Goal: Task Accomplishment & Management: Use online tool/utility

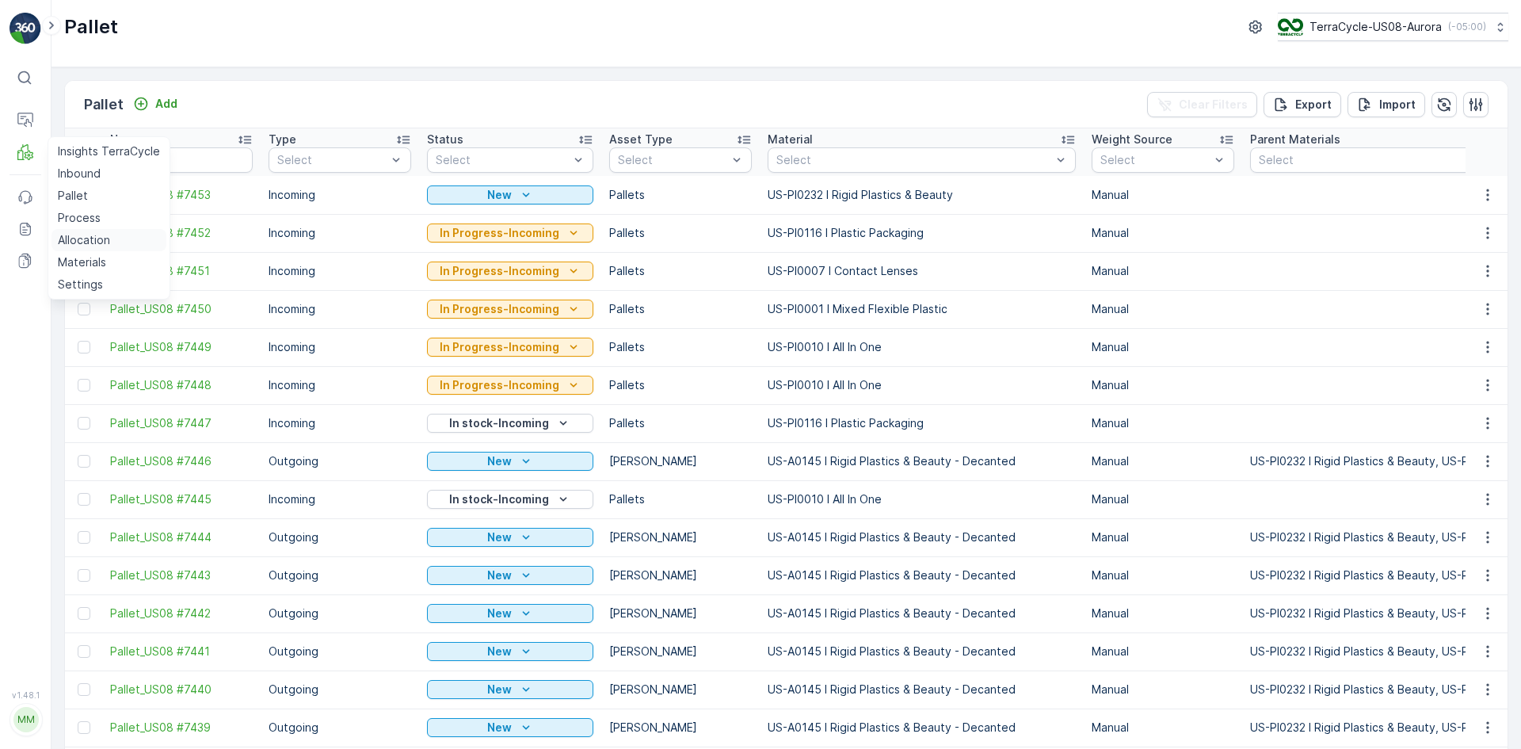
click at [86, 231] on link "Allocation" at bounding box center [108, 240] width 115 height 22
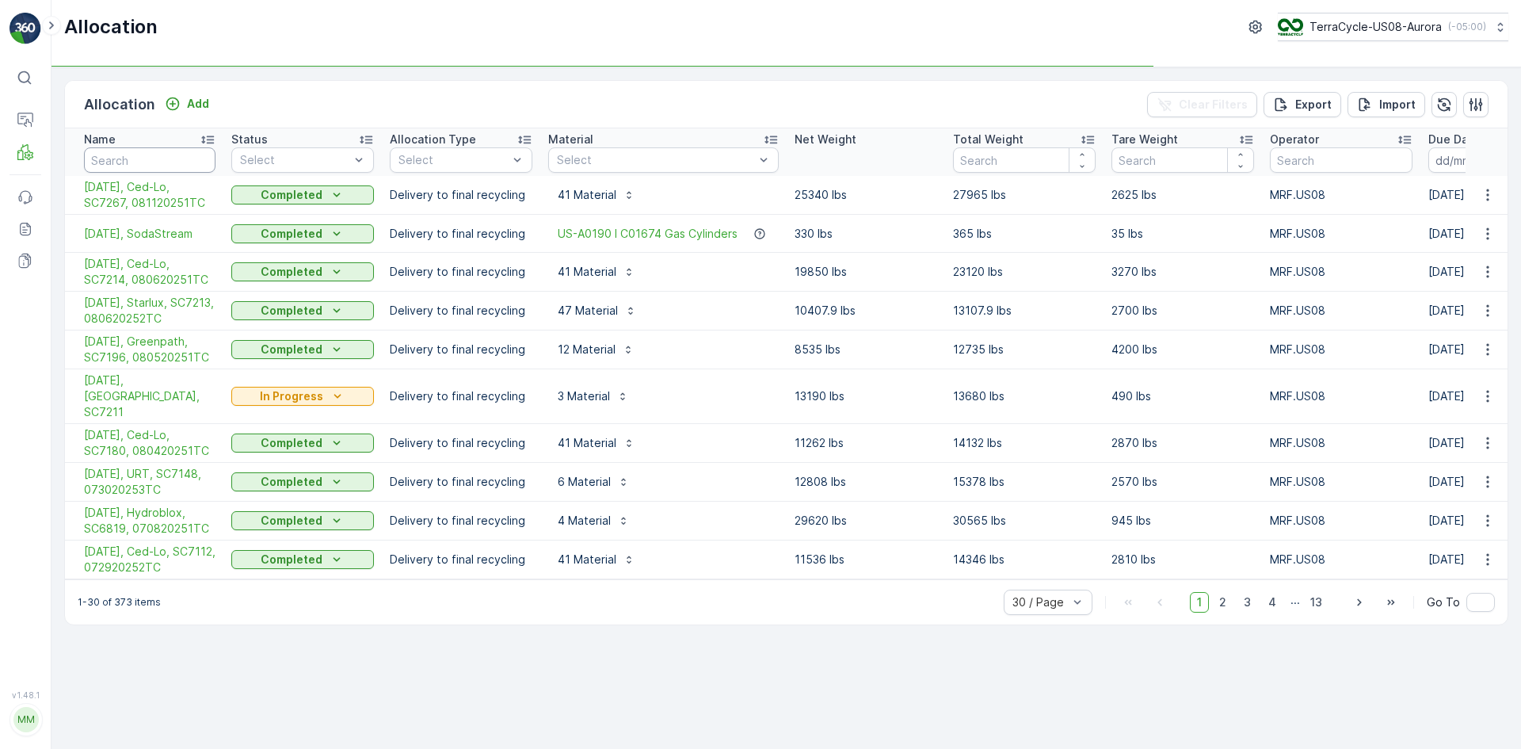
click at [158, 149] on input "text" at bounding box center [150, 159] width 132 height 25
type input "temp"
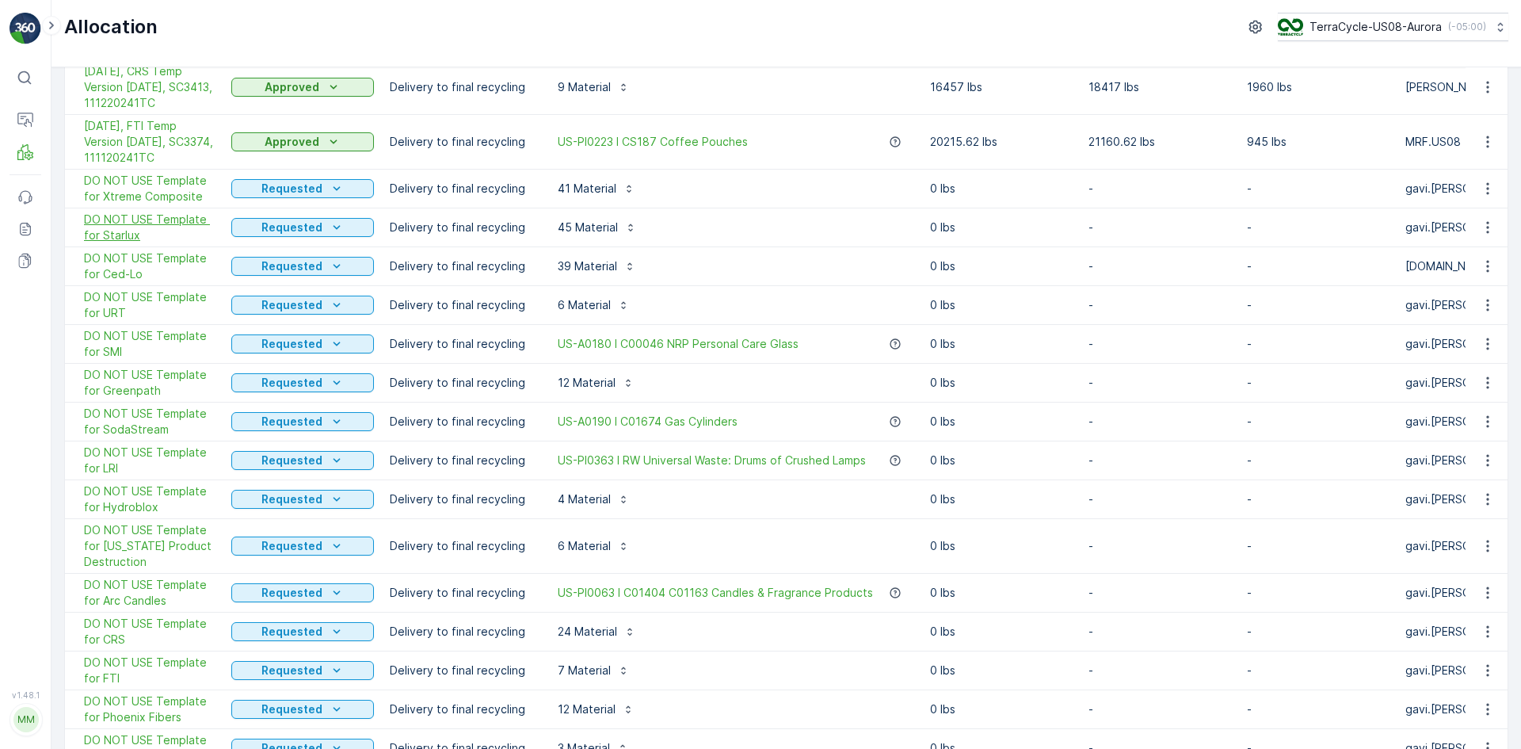
scroll to position [475, 0]
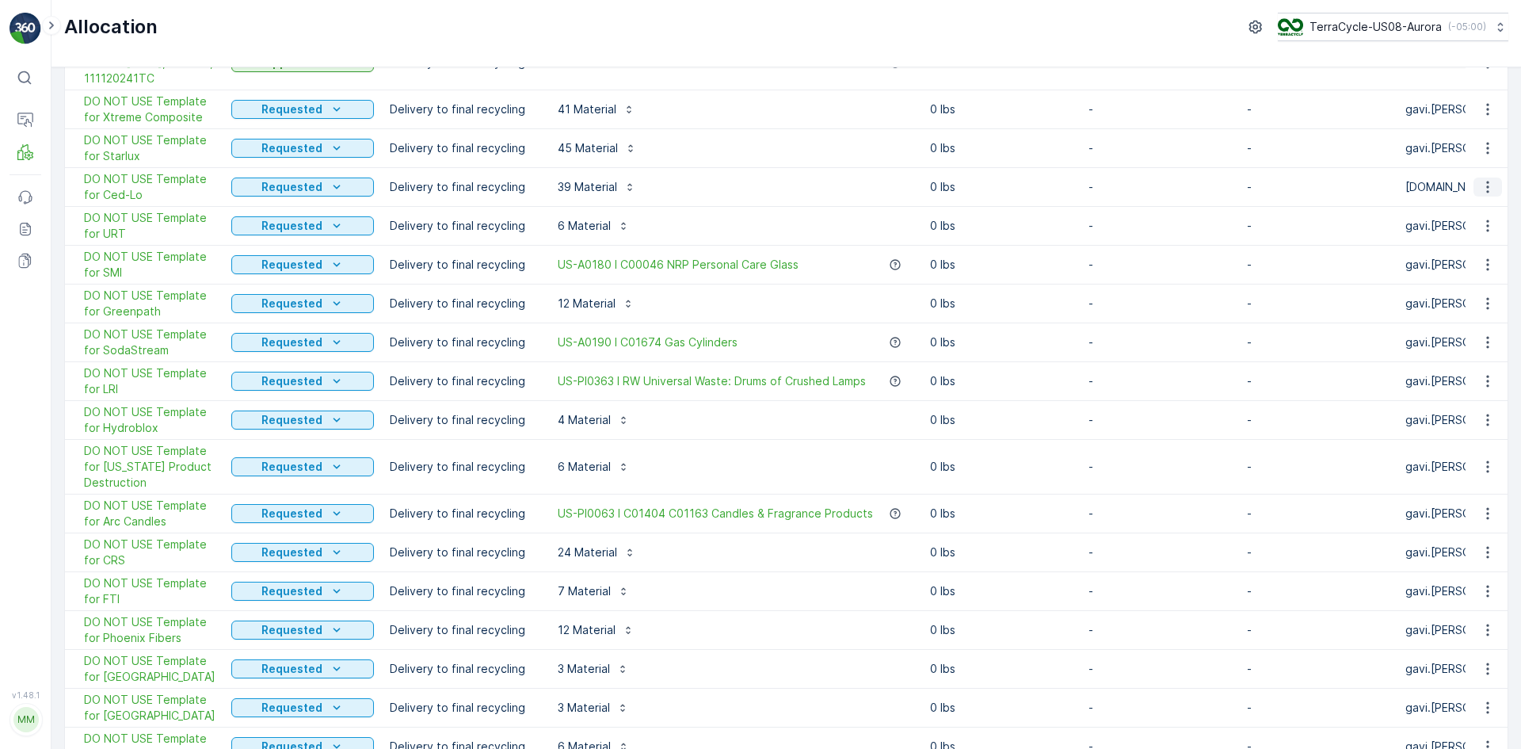
click at [1493, 185] on button "button" at bounding box center [1487, 186] width 29 height 19
click at [1473, 247] on span "Duplicate Allocation" at bounding box center [1455, 255] width 106 height 16
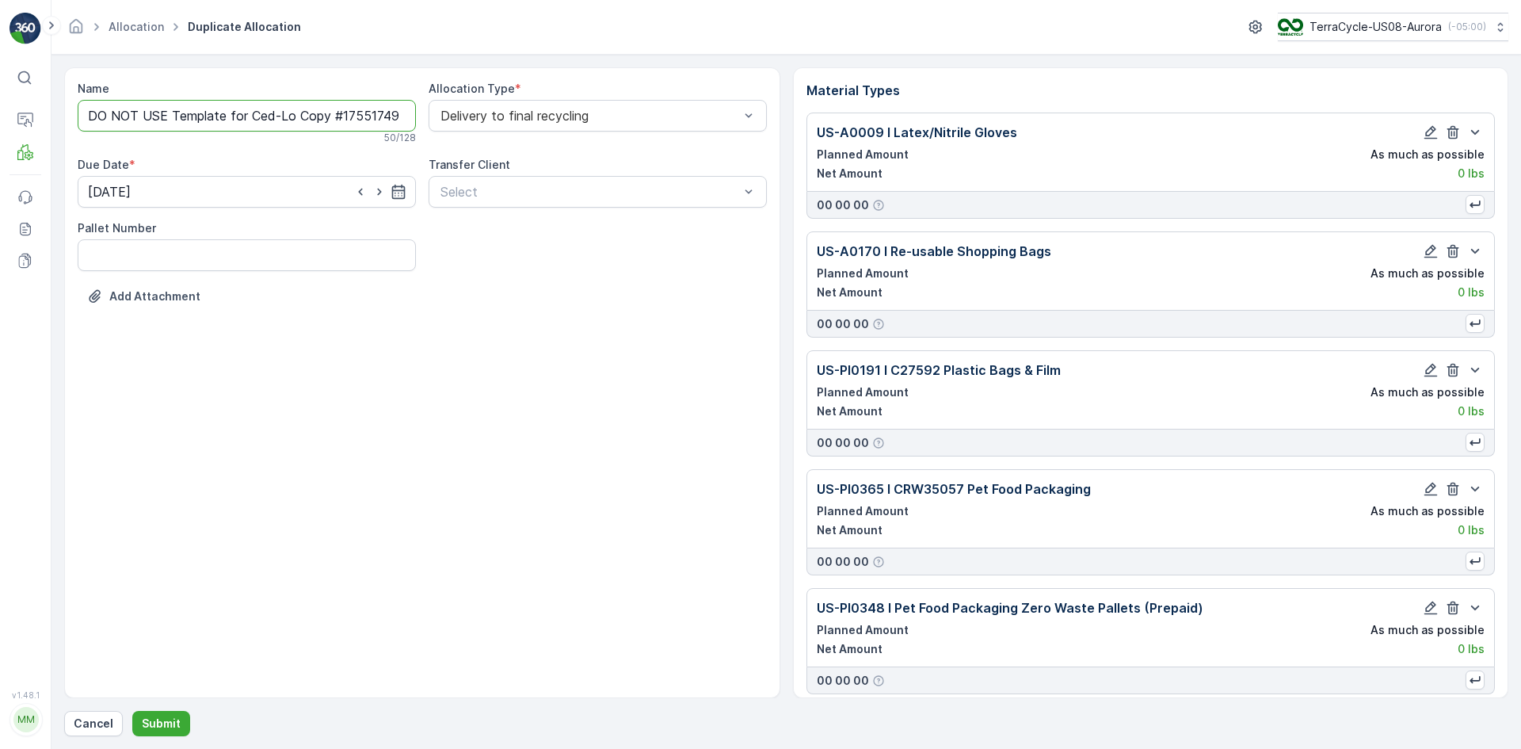
drag, startPoint x: 245, startPoint y: 120, endPoint x: 0, endPoint y: -6, distance: 275.3
click at [0, 0] on html "⌘B Operations MRF Events Reports Documents v 1.48.1 MM MRF.US08 Allocation Dupl…" at bounding box center [760, 374] width 1521 height 749
drag, startPoint x: 196, startPoint y: 114, endPoint x: 475, endPoint y: 155, distance: 282.7
click at [475, 155] on div "Name [DATE], Ced-Lo Copy #1755174933985 This name is available 36 / 128 Allocat…" at bounding box center [422, 206] width 689 height 250
paste input "SC7338 / Aurora UW / 081320252TC"
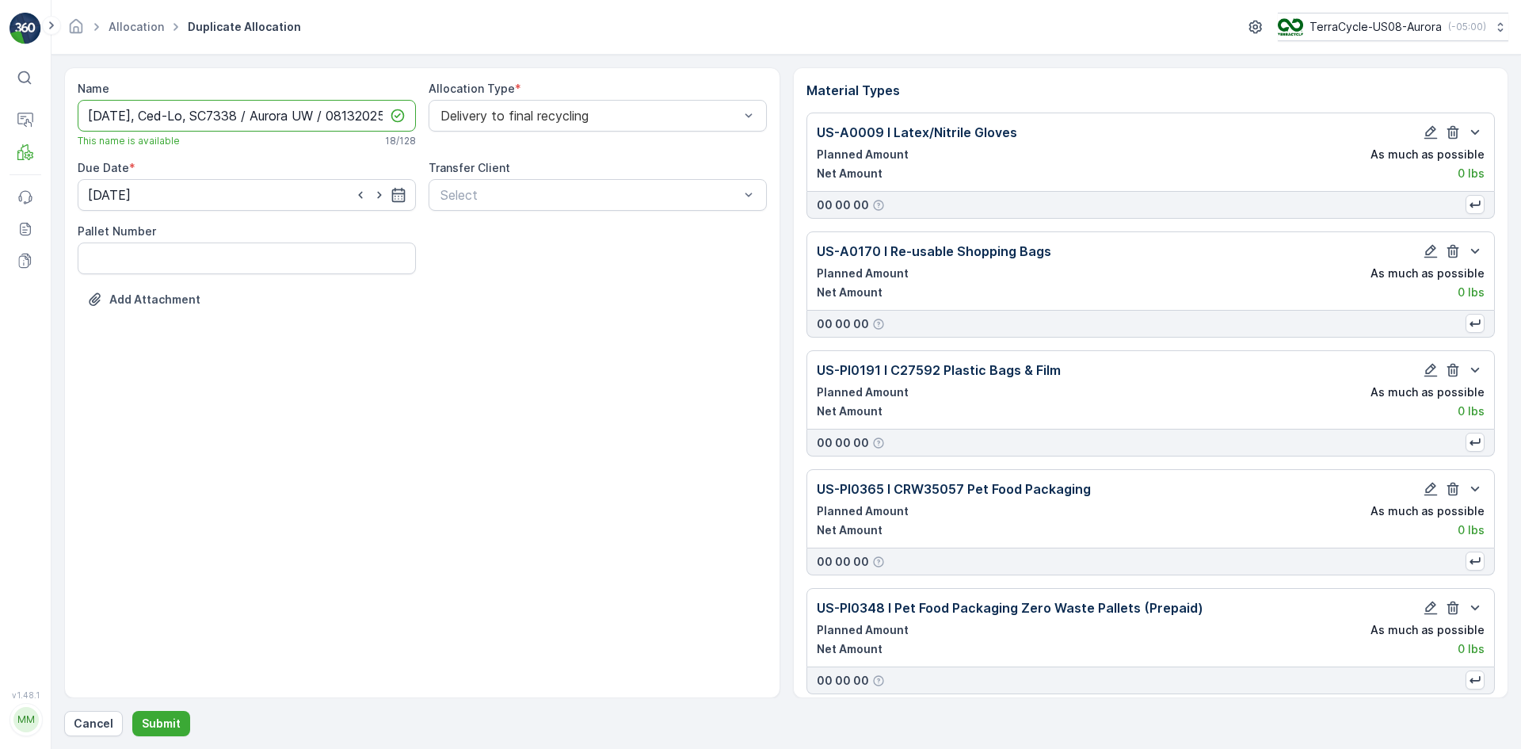
scroll to position [0, 40]
drag, startPoint x: 301, startPoint y: 117, endPoint x: 207, endPoint y: 105, distance: 95.0
click at [207, 105] on input "[DATE], Ced-Lo, SC7338 / Aurora UW / 081320252TC" at bounding box center [247, 116] width 338 height 32
type input "[DATE], Ced-Lo, SC7338, 081320252TC"
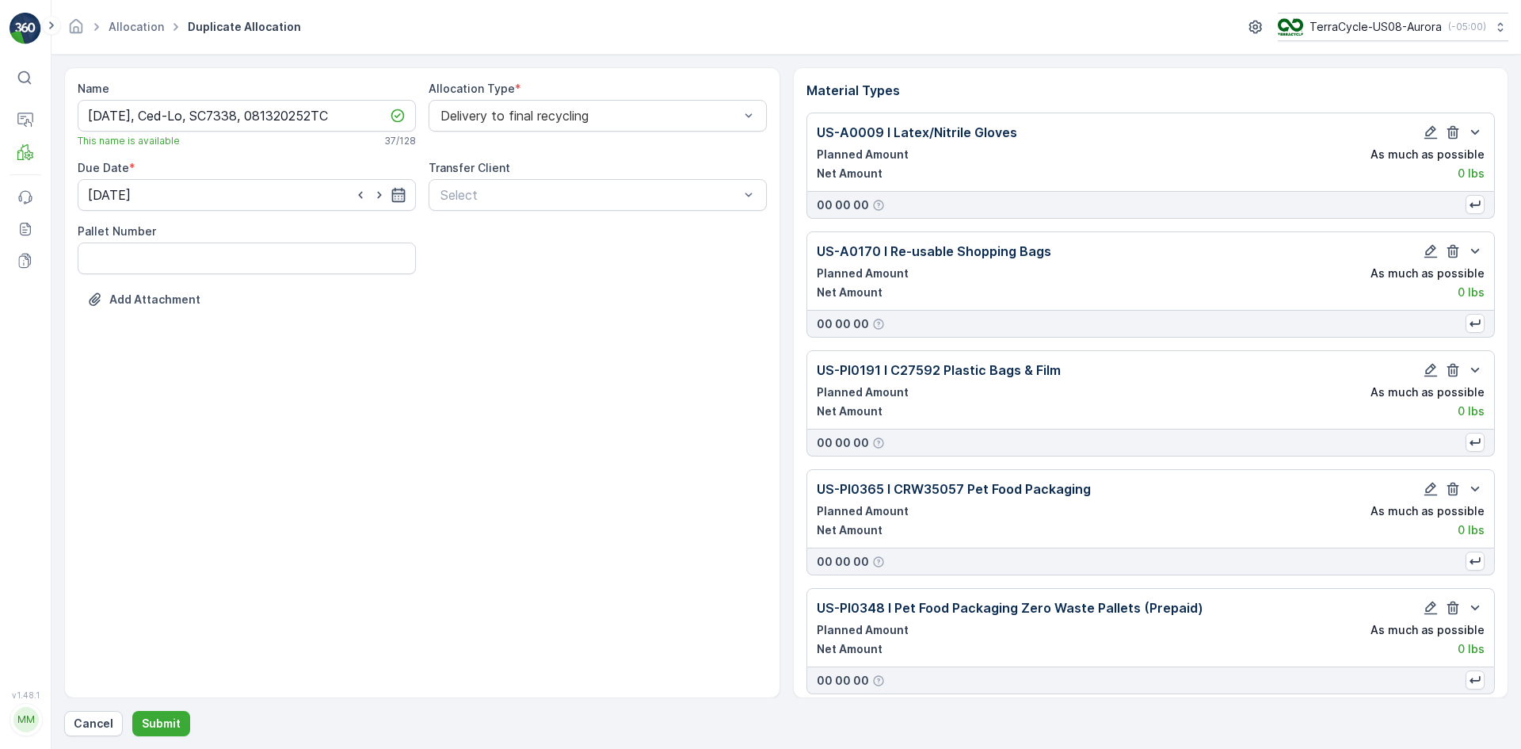
click at [402, 190] on icon "button" at bounding box center [397, 195] width 13 height 14
click at [254, 231] on p "[DATE]" at bounding box center [257, 233] width 37 height 16
click at [223, 360] on div "14" at bounding box center [218, 358] width 25 height 25
type input "[DATE]"
click at [161, 722] on p "Submit" at bounding box center [161, 723] width 39 height 16
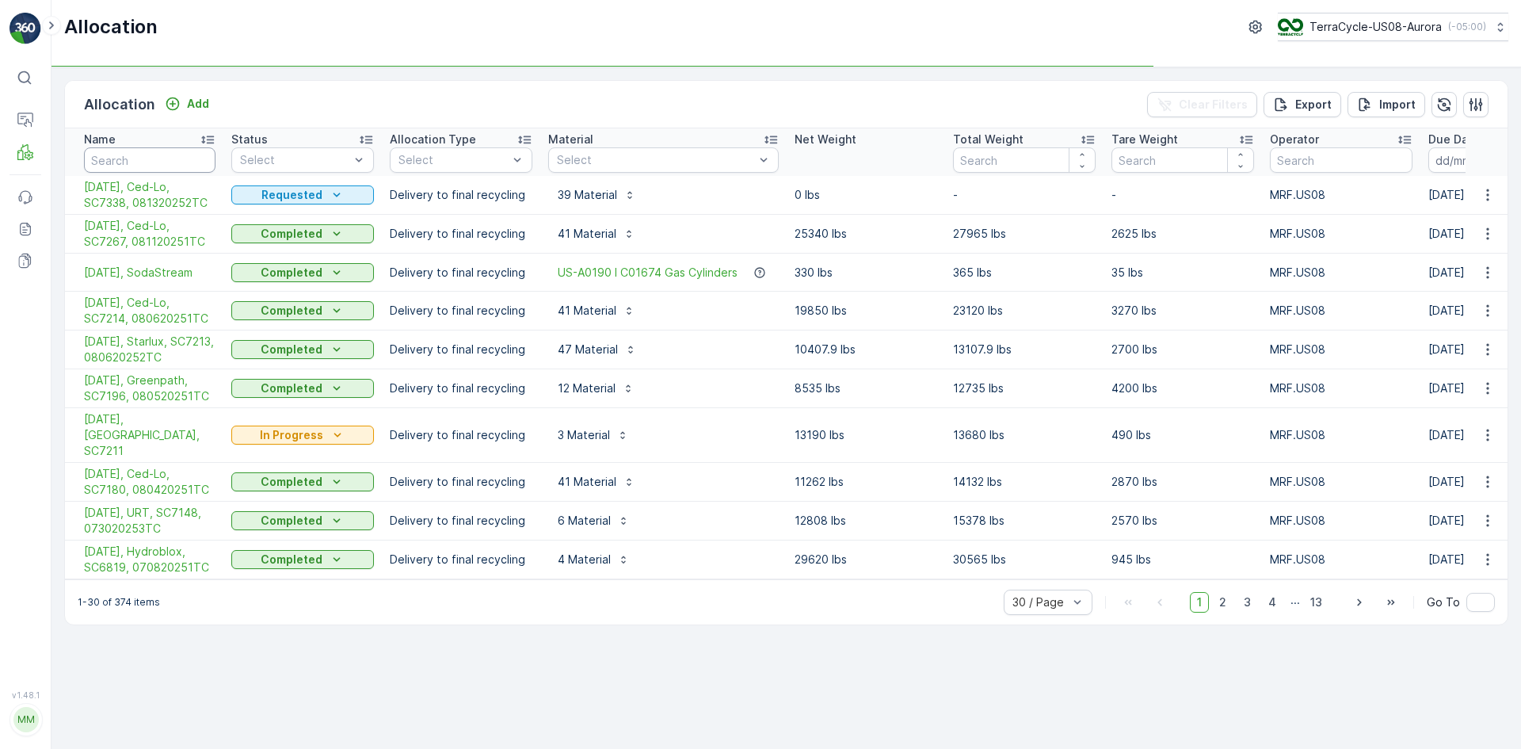
click at [181, 162] on input "text" at bounding box center [150, 159] width 132 height 25
type input "temp"
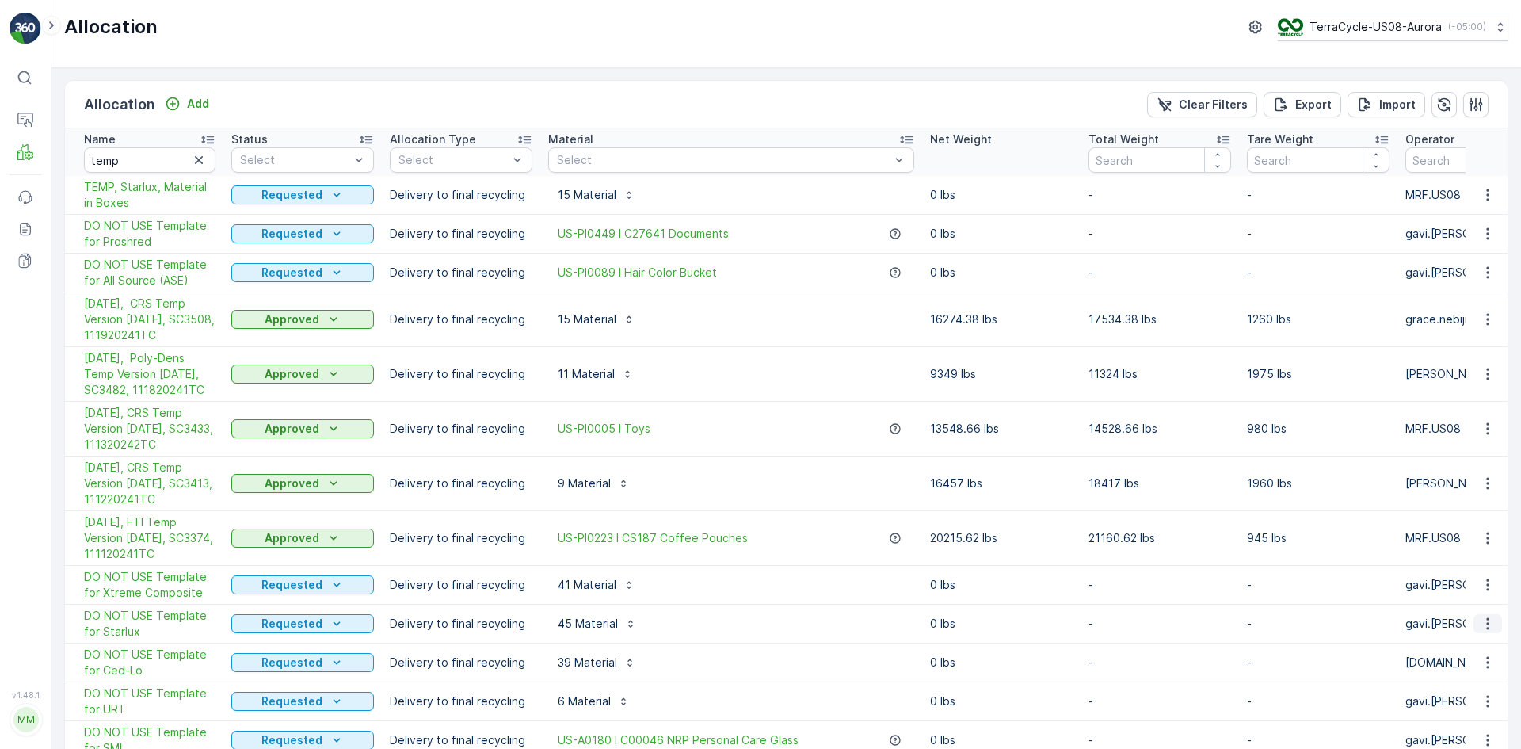
click at [1480, 616] on icon "button" at bounding box center [1488, 624] width 16 height 16
click at [1467, 543] on span "Duplicate Allocation" at bounding box center [1455, 548] width 106 height 16
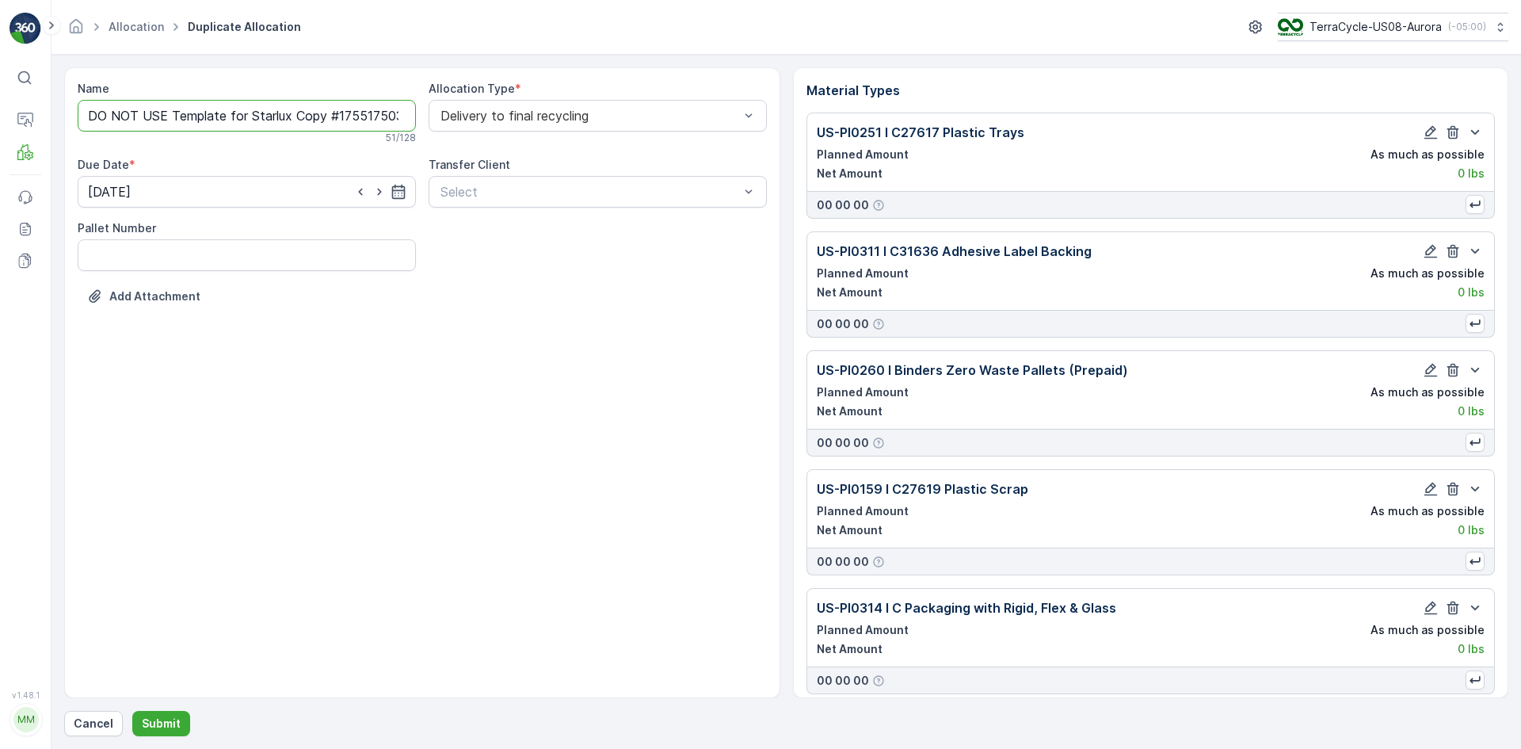
drag, startPoint x: 250, startPoint y: 117, endPoint x: 0, endPoint y: 113, distance: 249.6
click at [0, 113] on div "⌘B Operations MRF Events Reports Documents v 1.48.1 MM MRF.US08 Allocation Dupl…" at bounding box center [760, 374] width 1521 height 749
drag, startPoint x: 195, startPoint y: 112, endPoint x: 446, endPoint y: 123, distance: 251.3
click at [446, 123] on div "Name [DATE], Starlux Copy #1755175038282 This name is available 37 / 128 Alloca…" at bounding box center [422, 206] width 689 height 250
paste input "Starlux SC7340 / Aurora / 081320251TC"
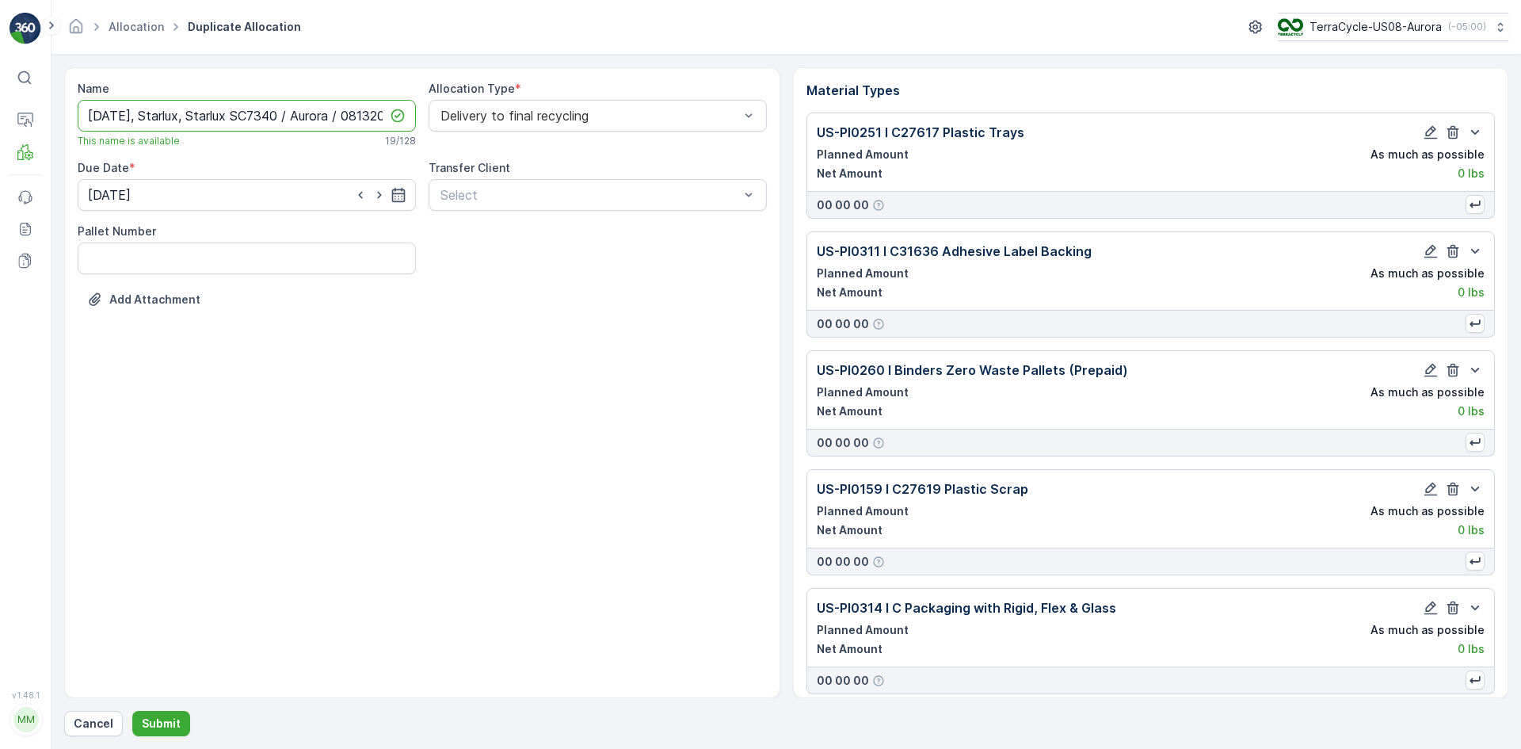
scroll to position [0, 55]
drag, startPoint x: 143, startPoint y: 116, endPoint x: 189, endPoint y: 116, distance: 46.7
click at [189, 116] on input "[DATE], Starlux, Starlux SC7340 / Aurora / 081320251TC" at bounding box center [247, 116] width 338 height 32
drag, startPoint x: 239, startPoint y: 116, endPoint x: 303, endPoint y: 123, distance: 63.7
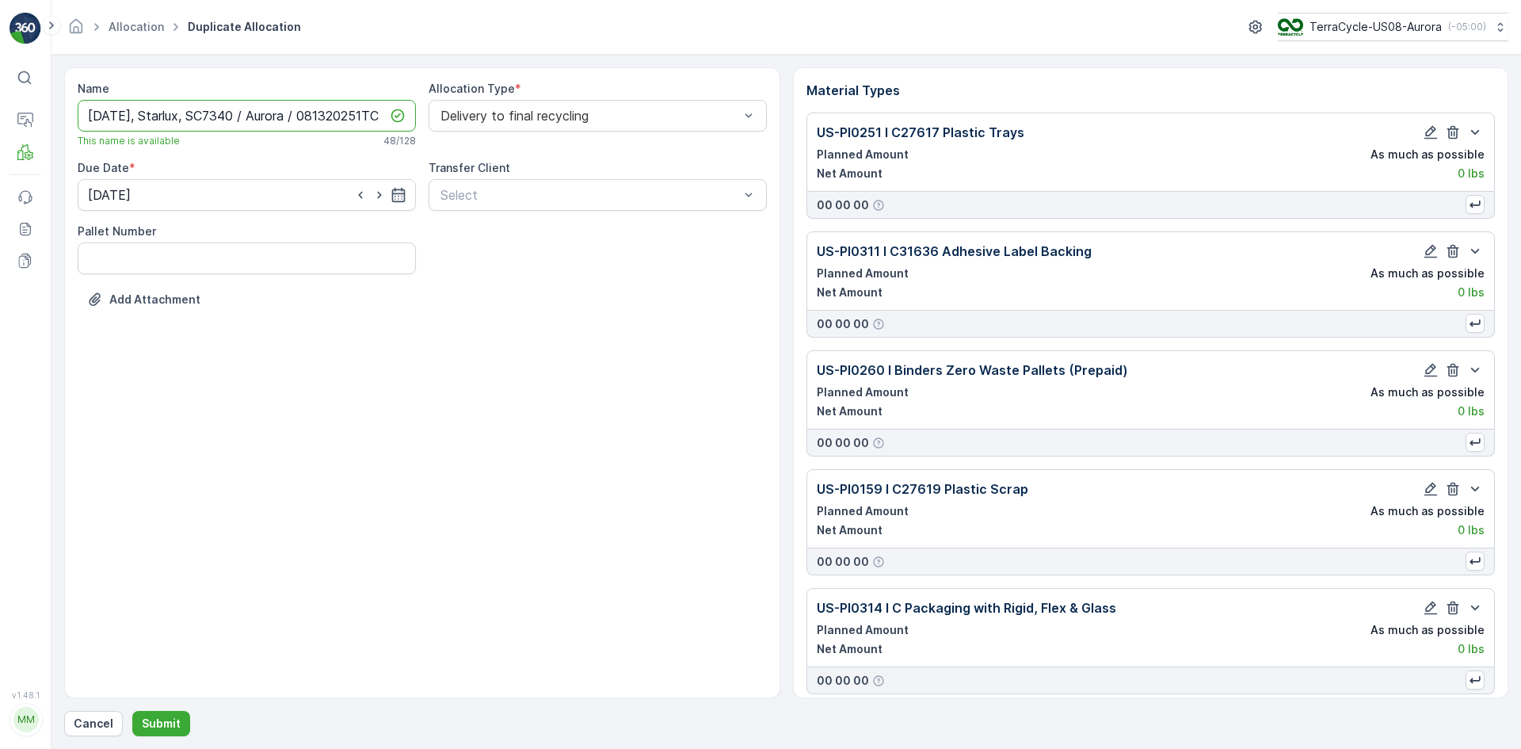
click at [303, 123] on input "[DATE], Starlux, SC7340 / Aurora / 081320251TC" at bounding box center [247, 116] width 338 height 32
type input "[DATE], Starlux, SC7340, 081320251TC"
click at [402, 189] on icon "button" at bounding box center [397, 195] width 13 height 14
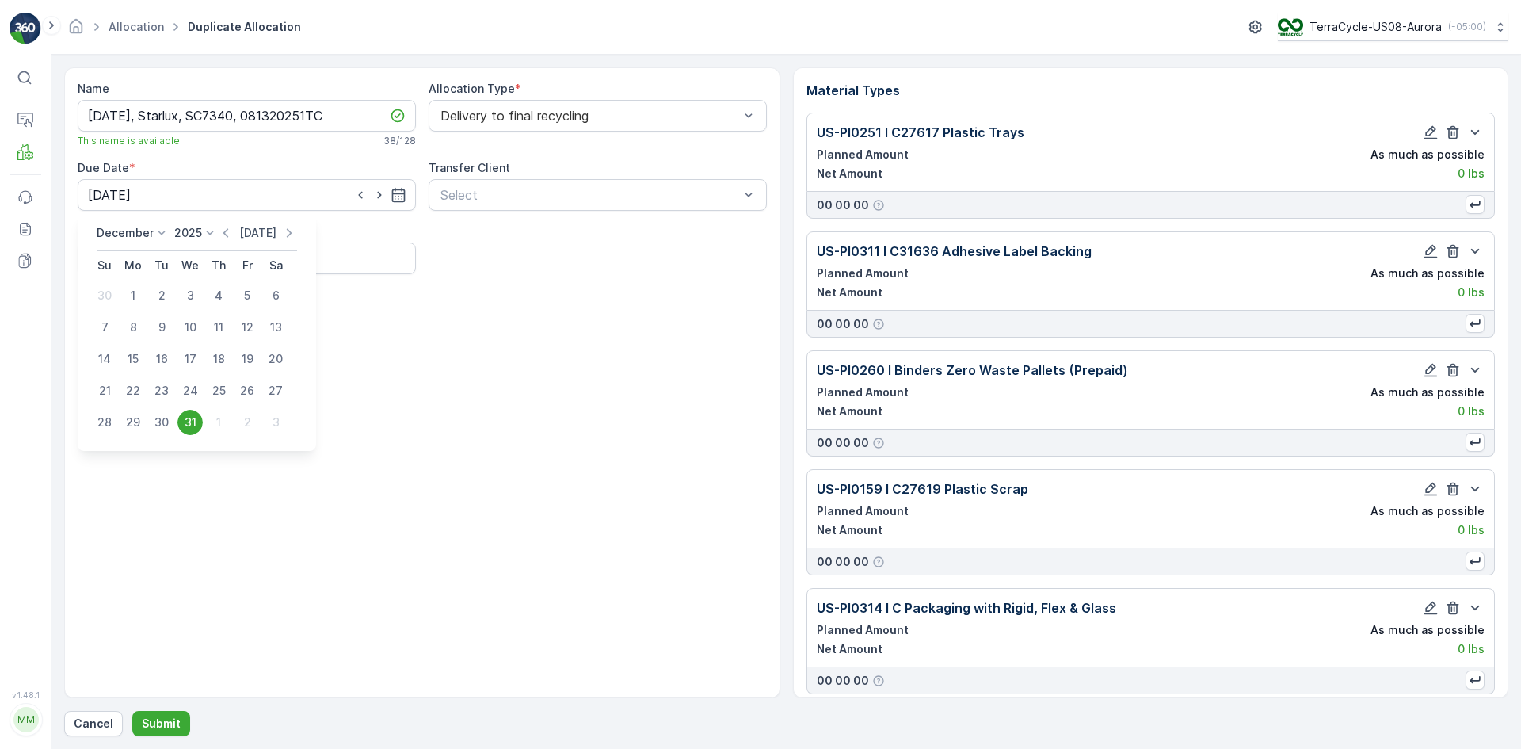
click at [257, 234] on p "[DATE]" at bounding box center [257, 233] width 37 height 16
click at [210, 360] on div "14" at bounding box center [218, 358] width 25 height 25
type input "[DATE]"
click at [154, 717] on p "Submit" at bounding box center [161, 723] width 39 height 16
